Goal: Task Accomplishment & Management: Use online tool/utility

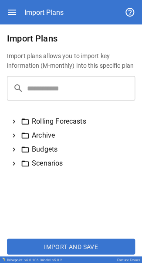
click at [14, 1] on icon at bounding box center [14, 150] width 8 height 8
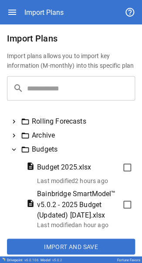
scroll to position [34, 0]
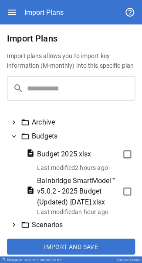
click at [45, 1] on p "Last modified 2 hours ago" at bounding box center [84, 167] width 95 height 9
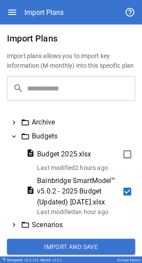
scroll to position [4, 0]
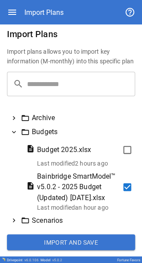
click at [45, 1] on button "Import and Save" at bounding box center [71, 242] width 128 height 16
